Goal: Task Accomplishment & Management: Complete application form

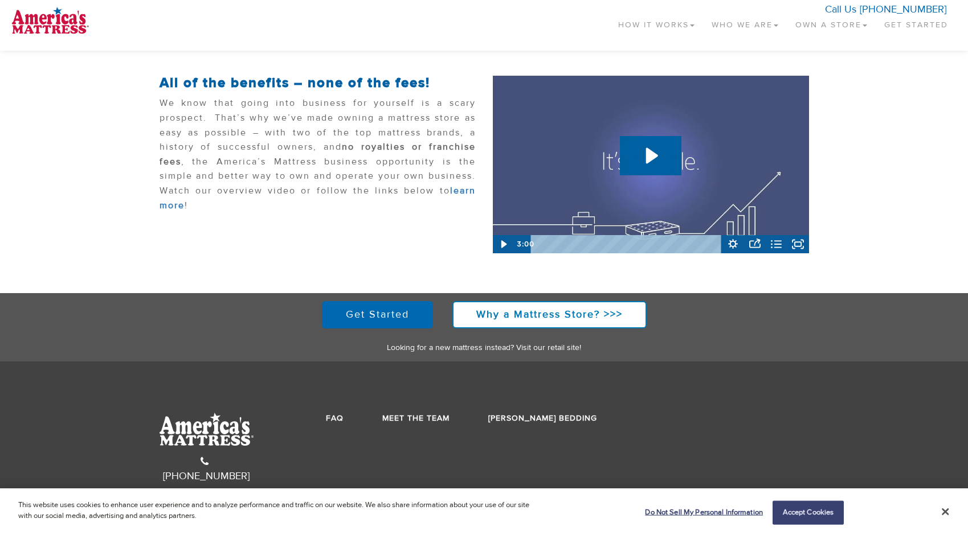
scroll to position [201, 0]
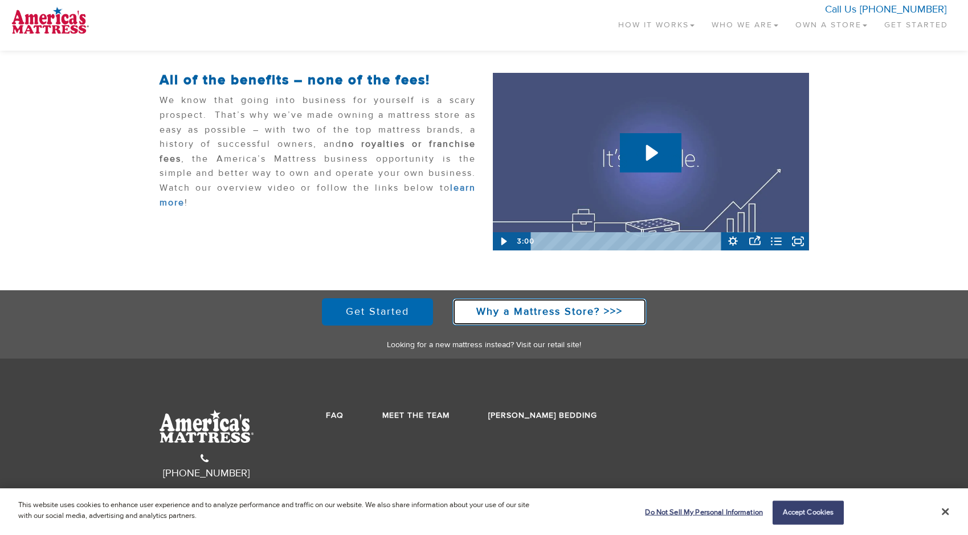
click at [502, 310] on strong "Why a Mattress Store? >>>" at bounding box center [549, 311] width 146 height 13
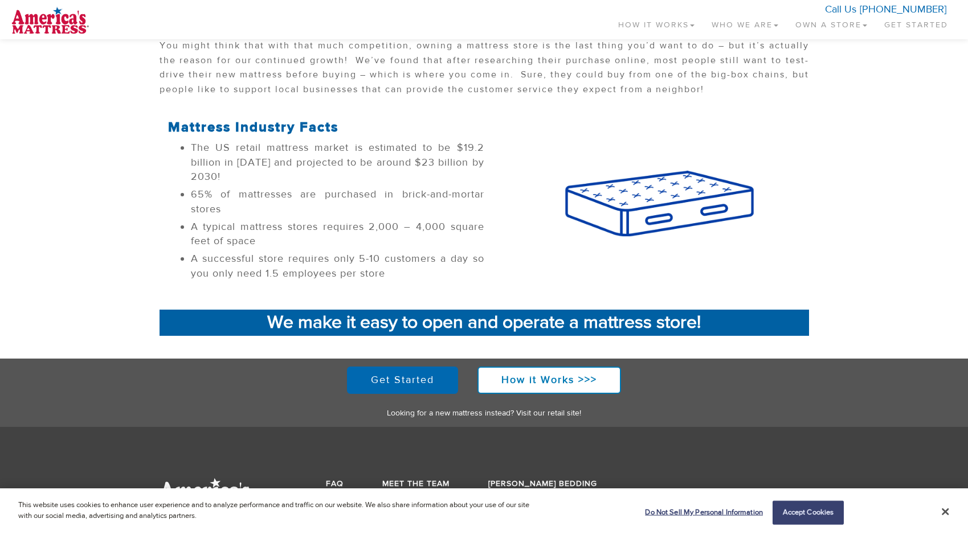
scroll to position [334, 0]
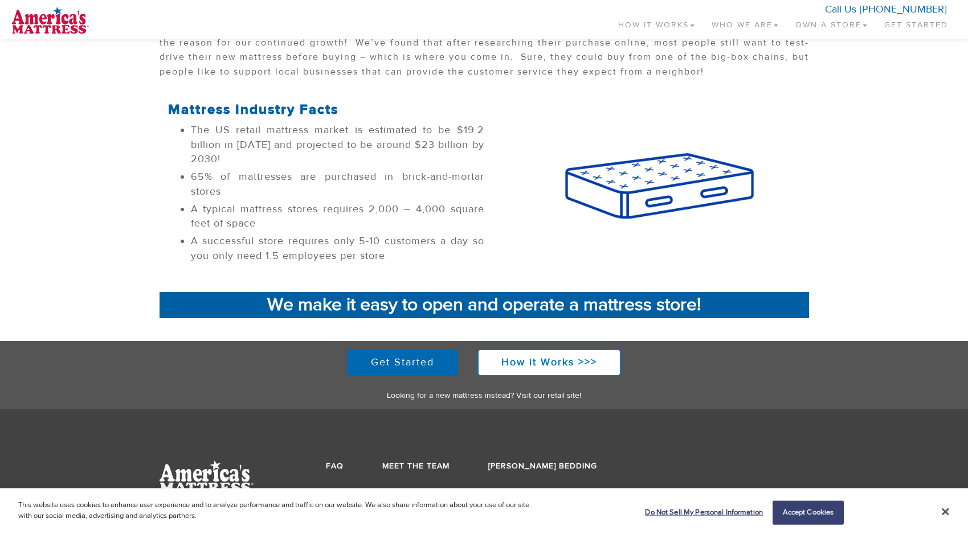
click at [457, 305] on strong "We make it easy to open and operate a mattress store!" at bounding box center [484, 304] width 434 height 23
click at [405, 362] on link "Get Started" at bounding box center [402, 362] width 111 height 27
